Goal: Find specific page/section: Find specific page/section

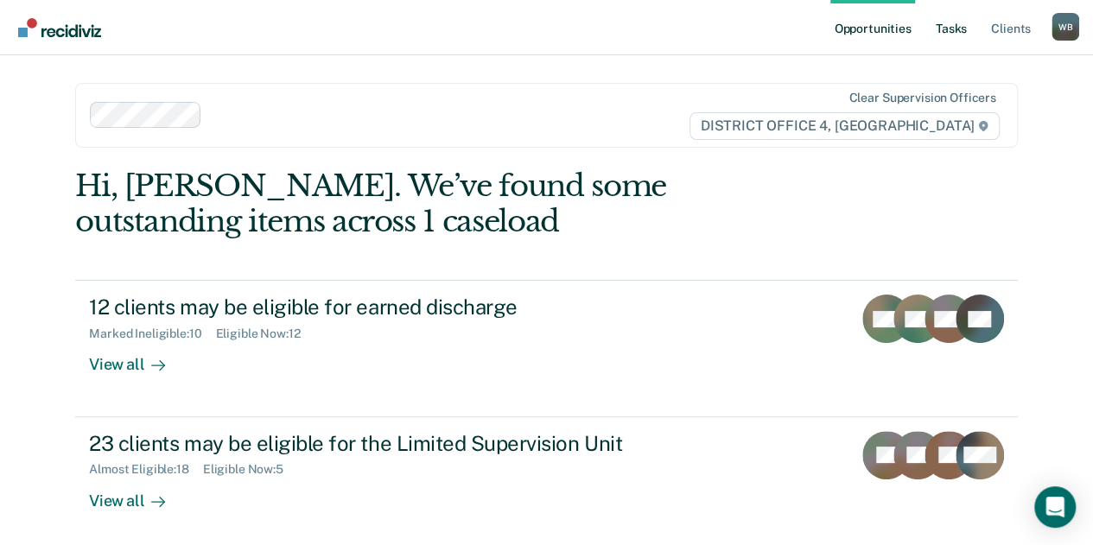
click at [947, 27] on link "Tasks" at bounding box center [952, 27] width 38 height 55
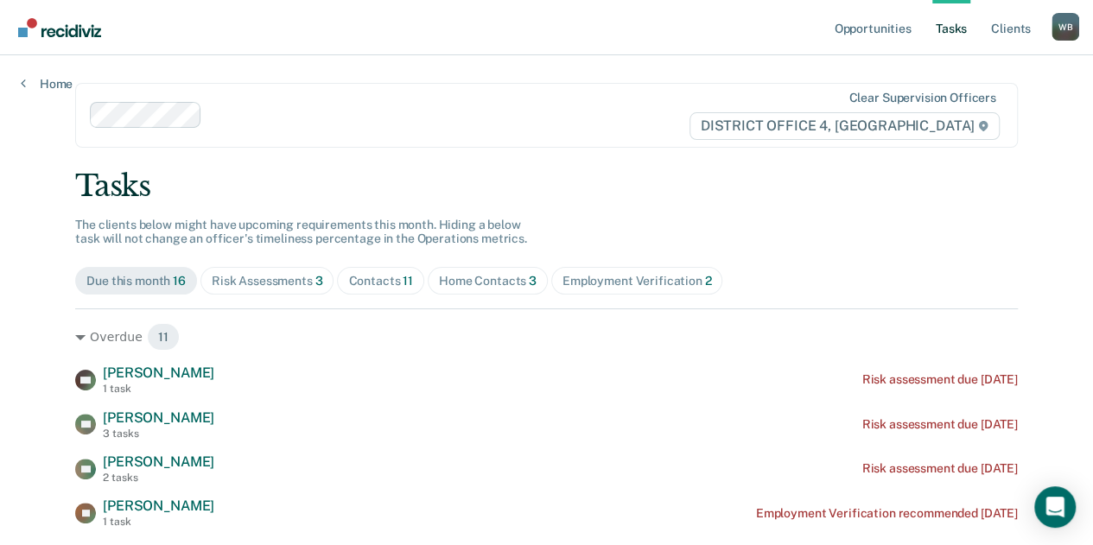
click at [491, 281] on div "Home Contacts 3" at bounding box center [488, 281] width 98 height 15
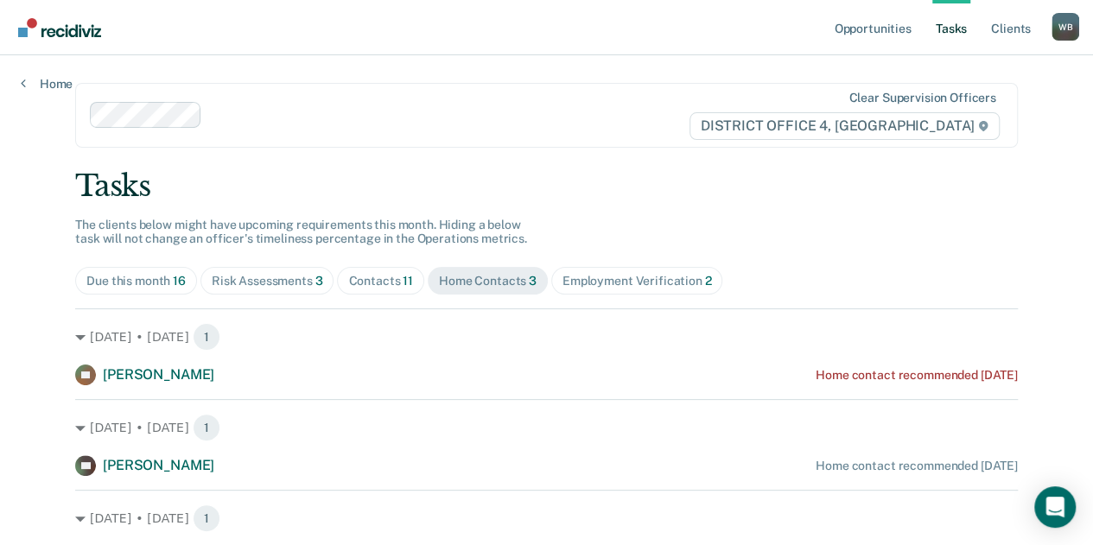
scroll to position [90, 0]
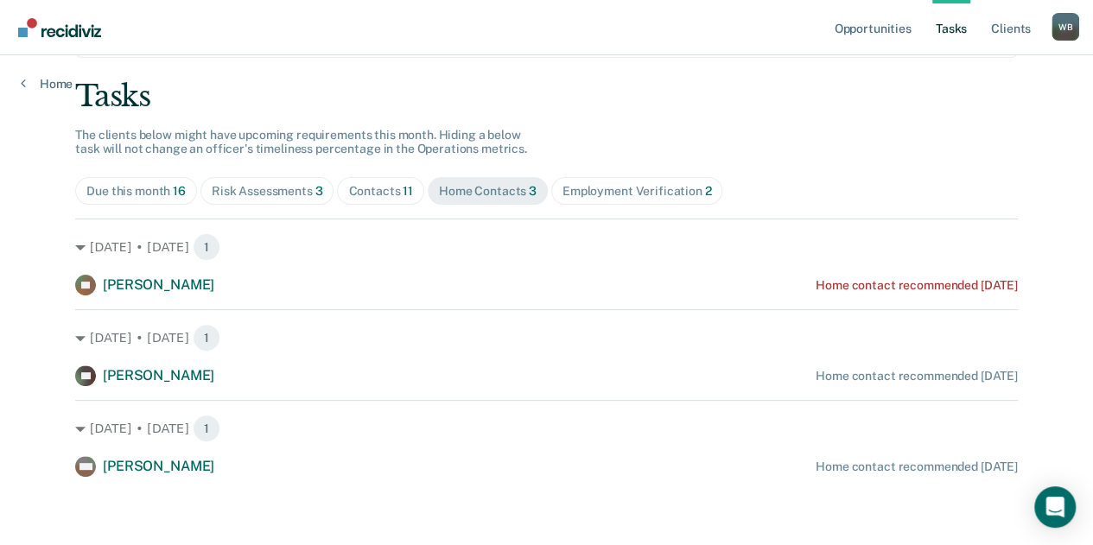
click at [392, 184] on div "Contacts 11" at bounding box center [380, 191] width 65 height 15
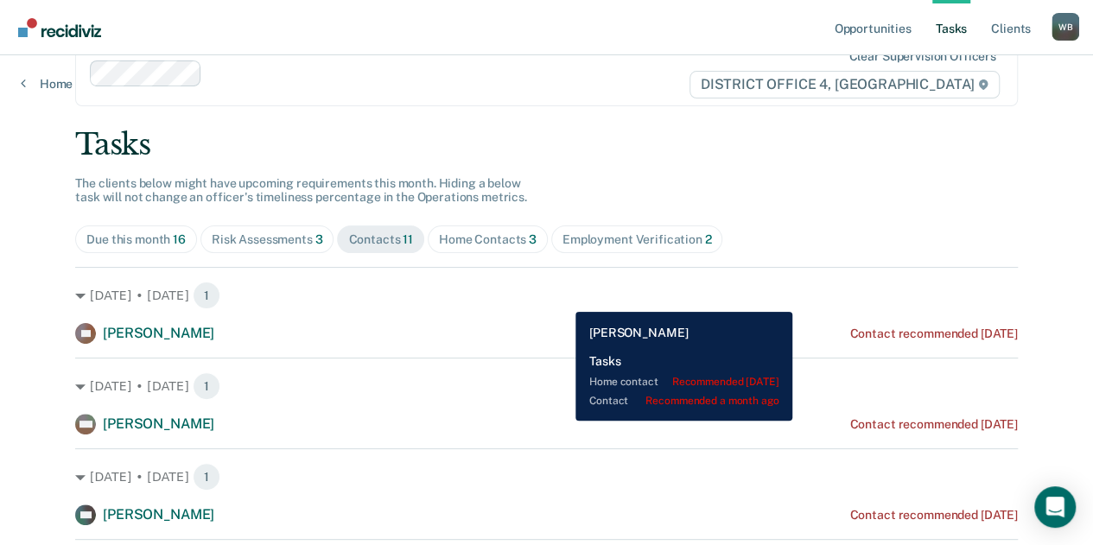
scroll to position [40, 0]
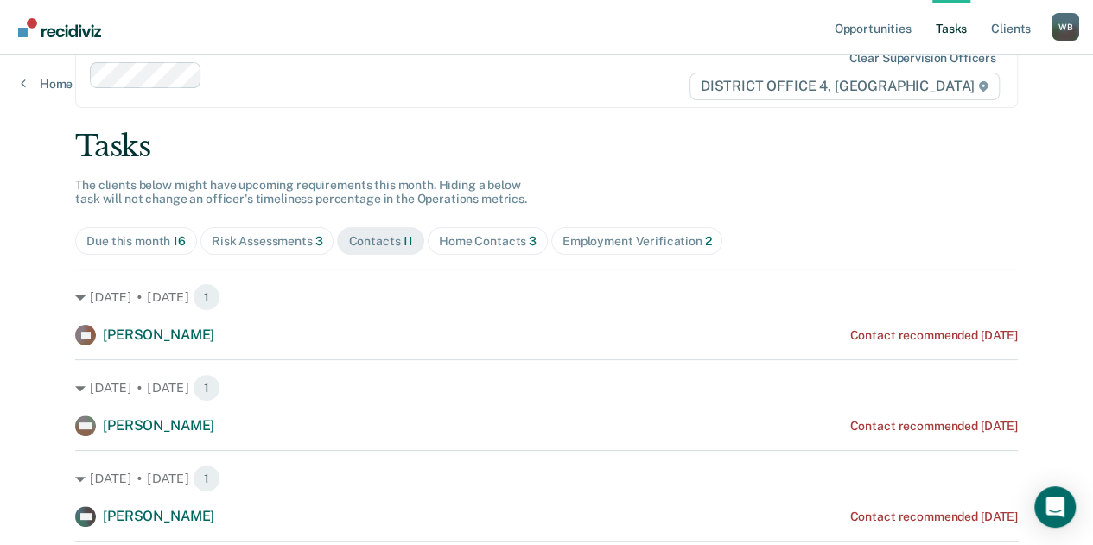
click at [130, 245] on div "Due this month 16" at bounding box center [135, 241] width 99 height 15
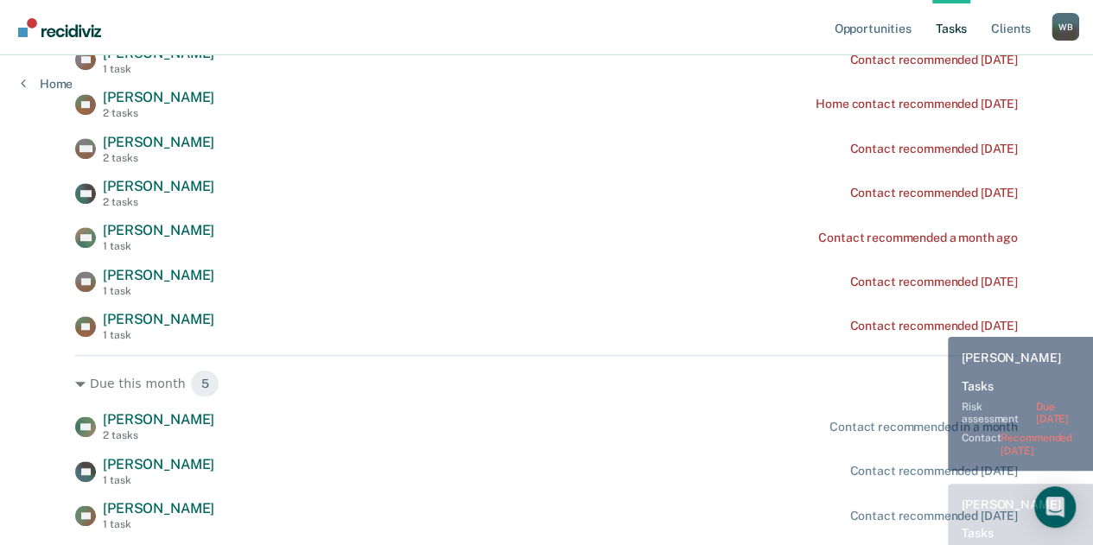
scroll to position [640, 0]
